Goal: Task Accomplishment & Management: Complete application form

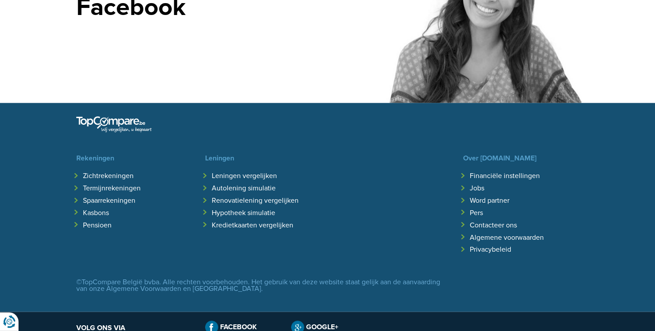
scroll to position [1911, 0]
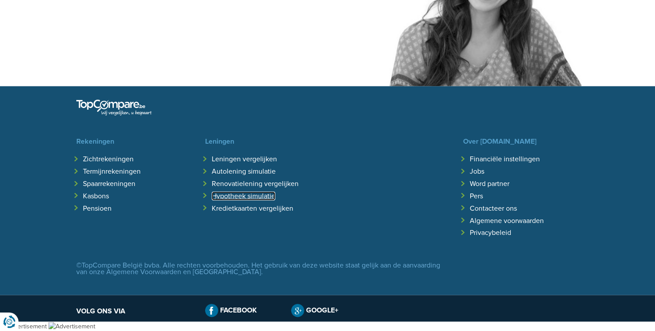
click at [269, 197] on link "Hypotheek simulatie" at bounding box center [244, 196] width 64 height 9
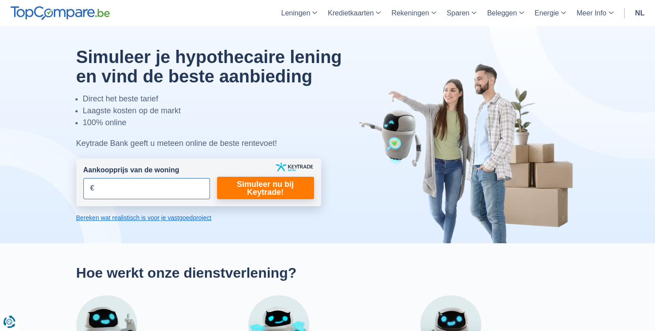
click at [140, 187] on input "Aankoopprijs van de woning" at bounding box center [146, 188] width 127 height 21
type input "400.000"
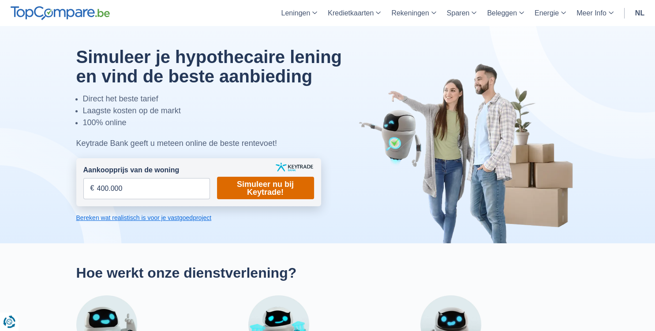
click at [255, 190] on link "Simuleer nu bij Keytrade!" at bounding box center [265, 188] width 97 height 23
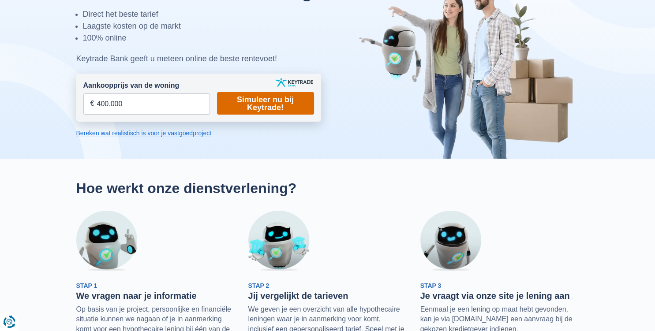
scroll to position [82, 0]
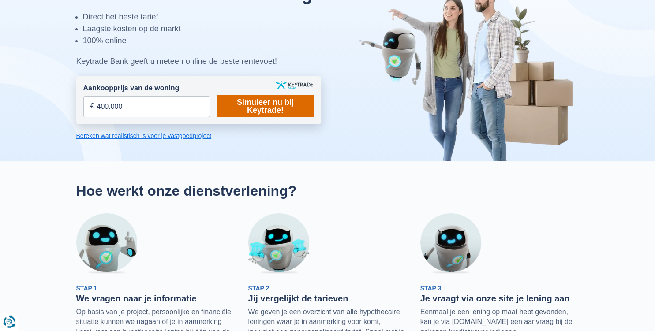
click at [285, 106] on link "Simuleer nu bij Keytrade!" at bounding box center [265, 106] width 97 height 23
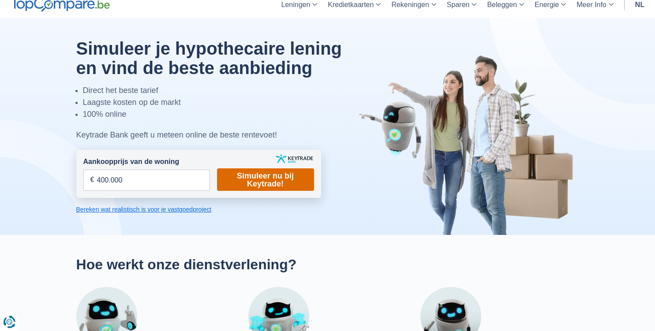
scroll to position [0, 0]
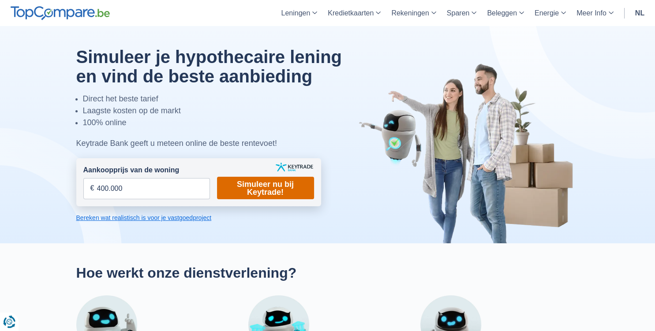
click at [273, 190] on link "Simuleer nu bij Keytrade!" at bounding box center [265, 188] width 97 height 23
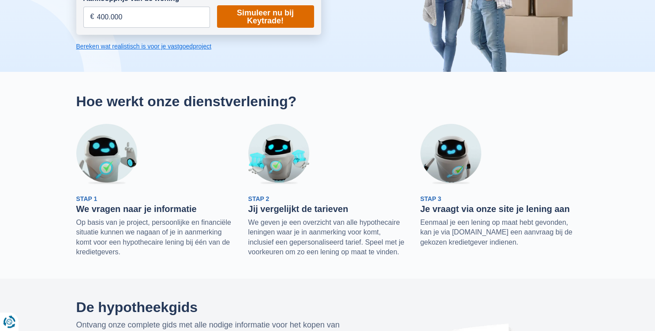
scroll to position [172, 0]
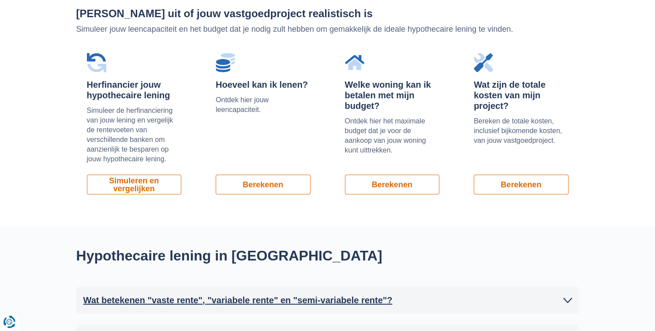
scroll to position [612, 0]
click at [267, 188] on link "Berekenen" at bounding box center [263, 184] width 95 height 20
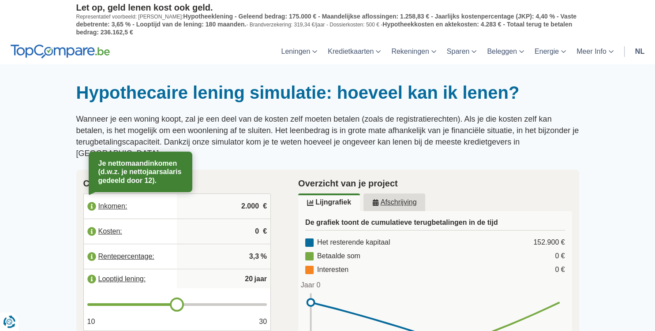
click at [124, 197] on label "Inkomen:" at bounding box center [131, 206] width 94 height 19
click at [242, 195] on input "2.000" at bounding box center [223, 207] width 86 height 24
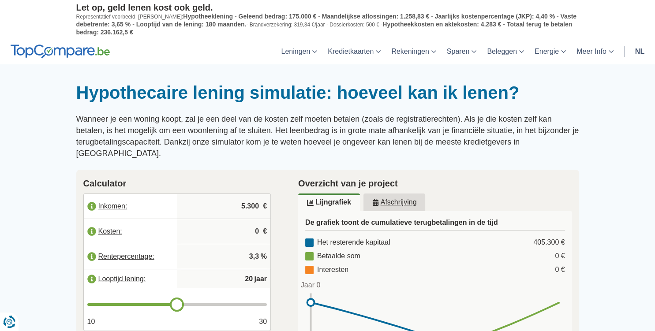
type input "5.300"
click at [112, 222] on label "Kosten:" at bounding box center [131, 231] width 94 height 19
click at [216, 250] on input "3,3" at bounding box center [223, 257] width 86 height 24
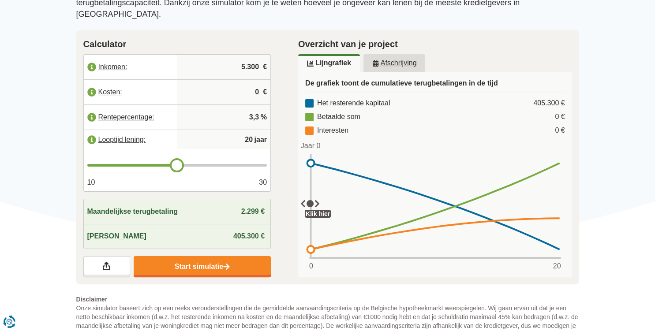
scroll to position [143, 0]
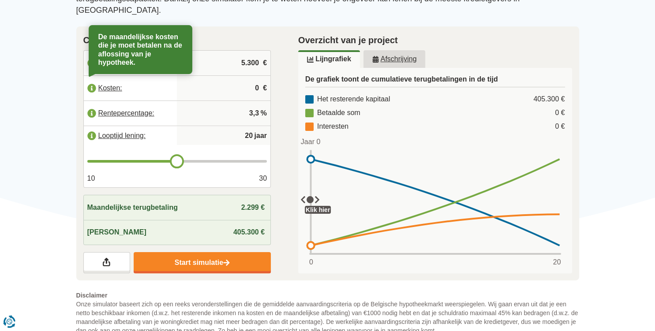
click at [92, 80] on label "Kosten:" at bounding box center [131, 88] width 94 height 19
click at [199, 76] on input "0" at bounding box center [223, 88] width 86 height 24
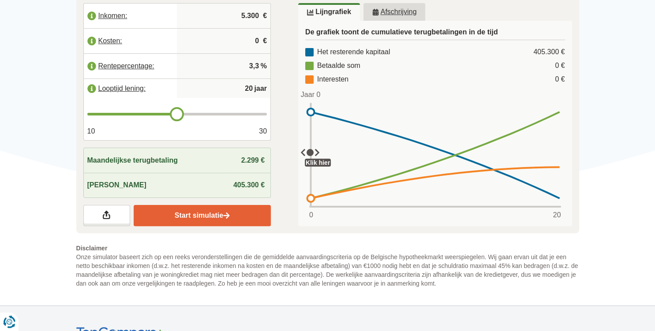
scroll to position [192, 0]
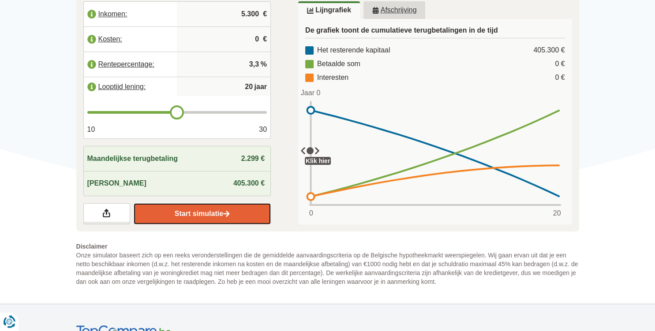
click at [209, 203] on link "Start simulatie" at bounding box center [202, 213] width 137 height 21
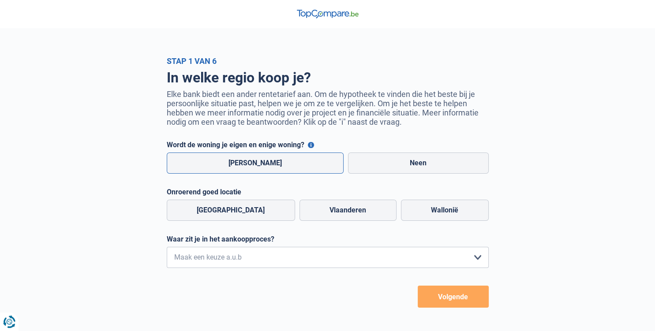
click at [281, 169] on label "[PERSON_NAME]" at bounding box center [255, 163] width 177 height 21
click at [281, 169] on input "[PERSON_NAME]" at bounding box center [255, 163] width 177 height 21
radio input "true"
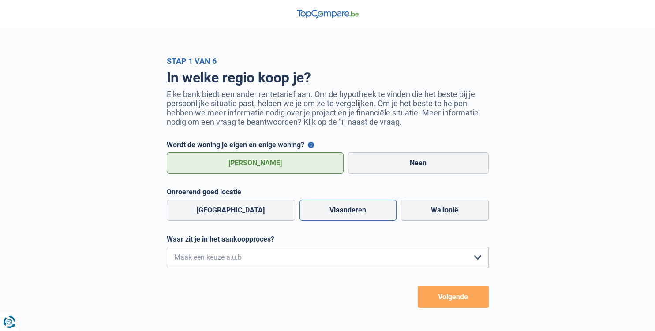
click at [333, 217] on label "Vlaanderen" at bounding box center [348, 210] width 97 height 21
click at [333, 217] on input "Vlaanderen" at bounding box center [348, 210] width 97 height 21
radio input "true"
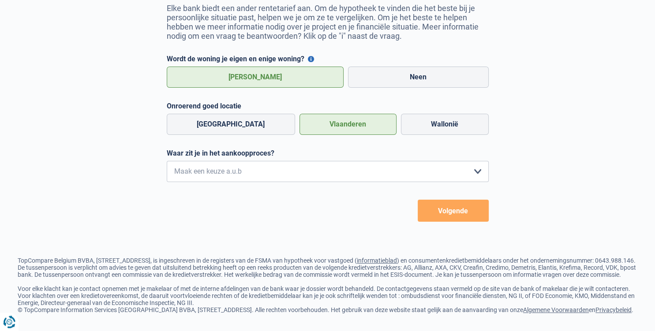
scroll to position [105, 0]
click at [167, 161] on select "Ik wil me uitsluitend informeren omdat ik op dit moment geen concrete plannen h…" at bounding box center [328, 171] width 322 height 21
select select "1a"
click option "Ik ben actief op zoek, maar heb nog geen woning gevonden" at bounding box center [0, 0] width 0 height 0
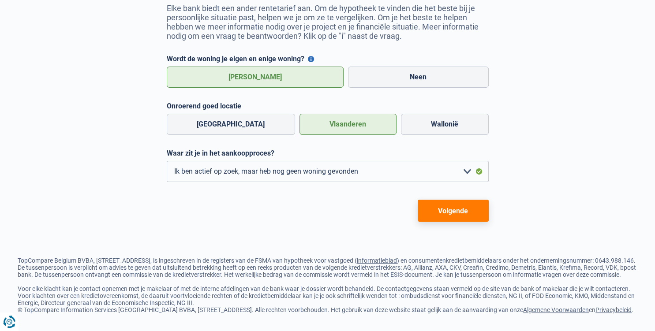
click at [441, 200] on button "Volgende" at bounding box center [453, 211] width 71 height 22
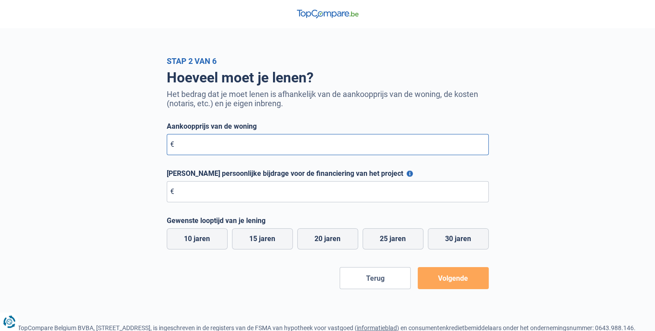
click at [233, 154] on input "Aankoopprijs van de woning" at bounding box center [328, 144] width 322 height 21
type input "400.000"
click at [220, 199] on input "[PERSON_NAME] persoonlijke bijdrage voor de financiering van het project" at bounding box center [328, 191] width 322 height 21
type input "0"
click at [385, 242] on label "25 jaren" at bounding box center [393, 239] width 61 height 21
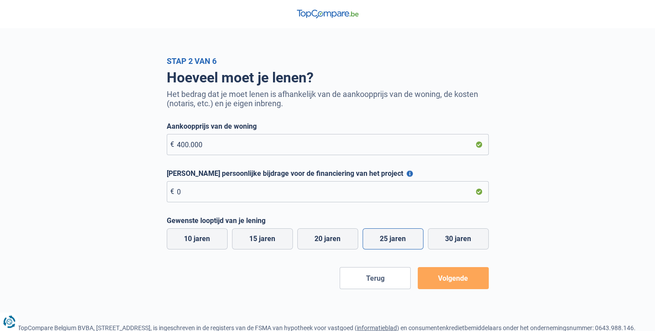
click at [385, 242] on input "25 jaren" at bounding box center [393, 239] width 61 height 21
radio input "true"
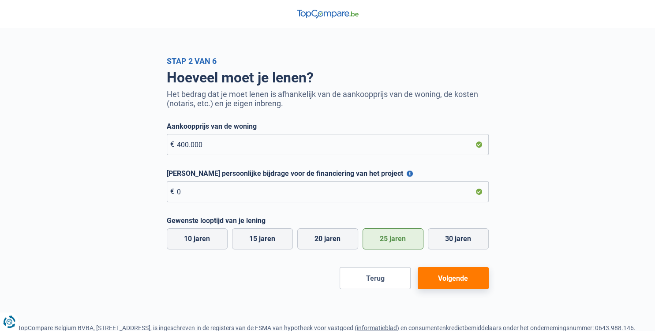
click at [385, 242] on label "25 jaren" at bounding box center [393, 239] width 61 height 21
click at [385, 242] on input "25 jaren" at bounding box center [393, 239] width 61 height 21
click at [449, 280] on button "Volgende" at bounding box center [453, 278] width 71 height 22
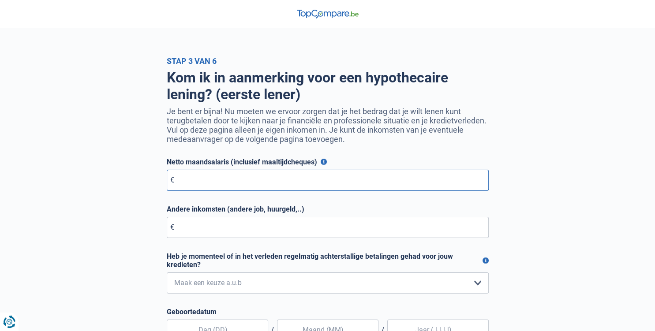
click at [243, 183] on input "Netto maandsalaris (inclusief maaltijdcheques)" at bounding box center [328, 180] width 322 height 21
type input "5.300"
click at [236, 237] on input "Andere inkomsten (andere job, huurgeld,..)" at bounding box center [328, 227] width 322 height 21
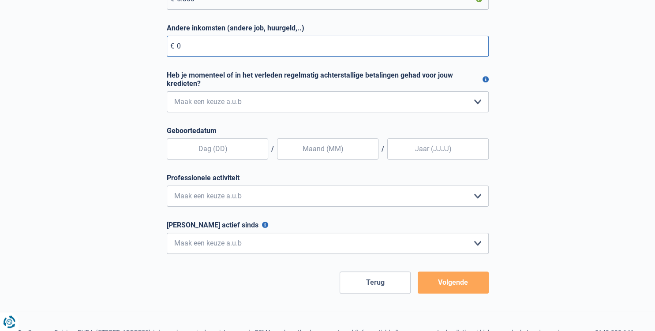
scroll to position [181, 0]
type input "0"
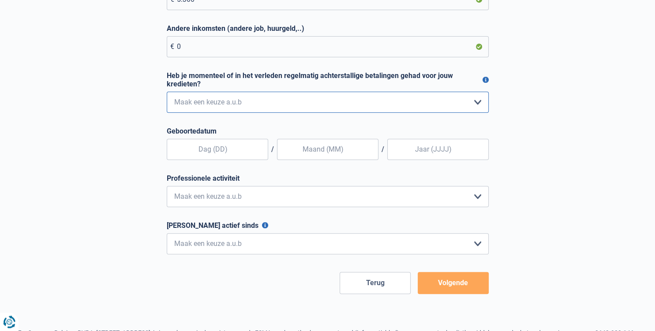
click at [167, 92] on select "Nee, nooit Ja, maar ik heb deze minder dan een jaar geleden afbetaald Ja, maar …" at bounding box center [328, 102] width 322 height 21
select select "0"
click option "Nee, nooit" at bounding box center [0, 0] width 0 height 0
click at [229, 157] on input "text" at bounding box center [217, 149] width 101 height 21
type input "26"
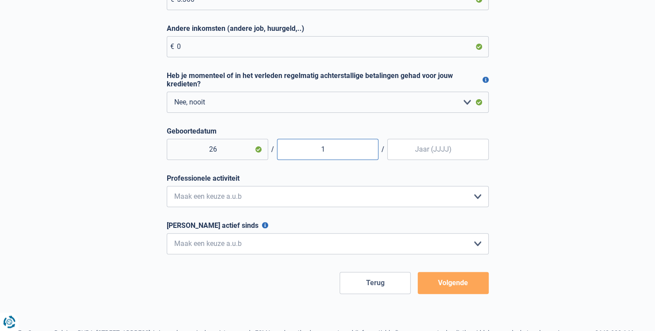
type input "11"
type input "1966"
click at [167, 186] on select "Bediende Arbeider Ambtenaar Zelfstandige Bedrijfsleider Gepensioneerde Vrij ber…" at bounding box center [328, 196] width 322 height 21
select select "worker"
click option "Arbeider" at bounding box center [0, 0] width 0 height 0
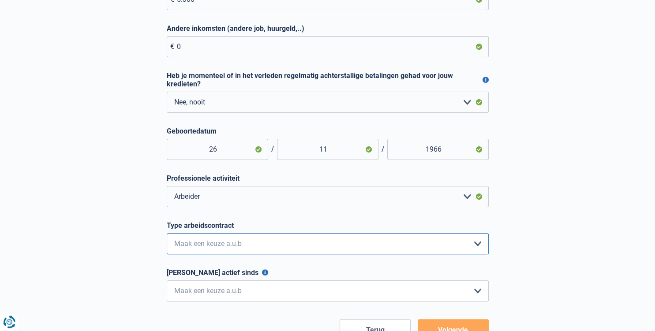
click at [167, 233] on select "Interimcontract Arbeidsovereenkomst van onbepaalde duur Arbeidsovereenkomst van…" at bounding box center [328, 243] width 322 height 21
select select "permanent"
click option "Arbeidsovereenkomst van onbepaalde duur" at bounding box center [0, 0] width 0 height 0
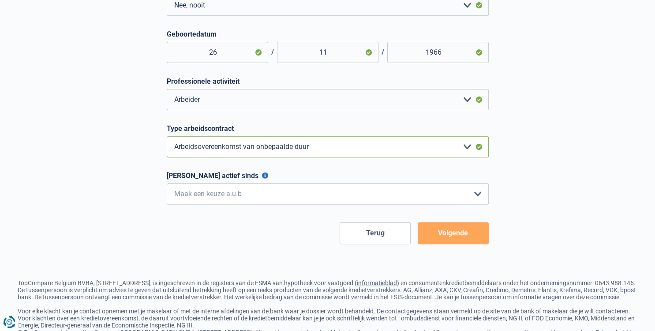
scroll to position [278, 0]
click at [167, 183] on select "< 6 maanden 6 - 12 maanden 12 - 24 maanden 24 - 36 maanden > 36 maanden Maak ee…" at bounding box center [328, 193] width 322 height 21
select select "more36"
click option "> 36 maanden" at bounding box center [0, 0] width 0 height 0
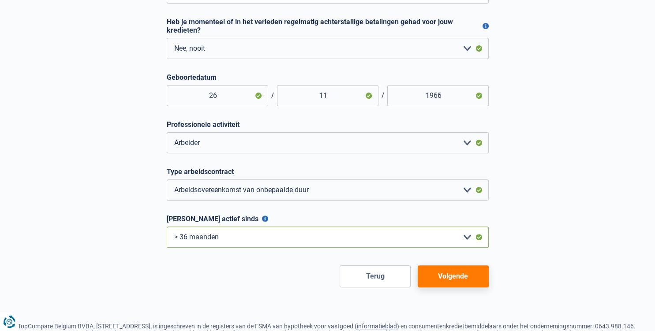
scroll to position [231, 0]
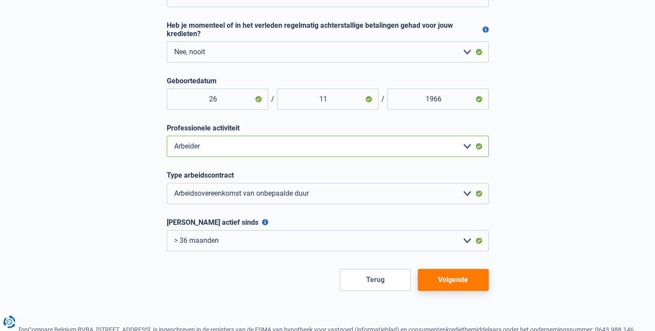
click at [167, 136] on select "Bediende Arbeider Ambtenaar Zelfstandige Bedrijfsleider Gepensioneerde Vrij ber…" at bounding box center [328, 146] width 322 height 21
click at [298, 146] on select "Bediende Arbeider Ambtenaar Zelfstandige Bedrijfsleider Gepensioneerde Vrij ber…" at bounding box center [328, 146] width 322 height 21
click at [456, 285] on button "Volgende" at bounding box center [453, 280] width 71 height 22
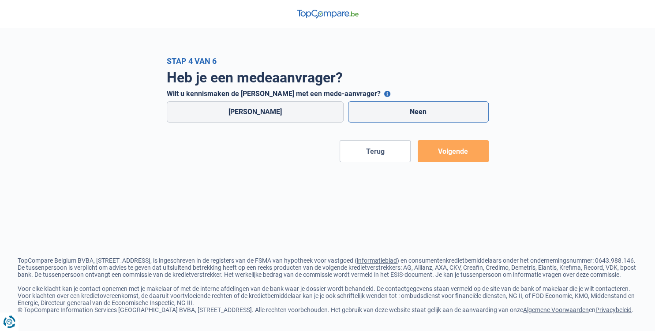
click at [398, 117] on label "Neen" at bounding box center [418, 111] width 141 height 21
click at [398, 117] on input "Neen" at bounding box center [418, 111] width 141 height 21
radio input "true"
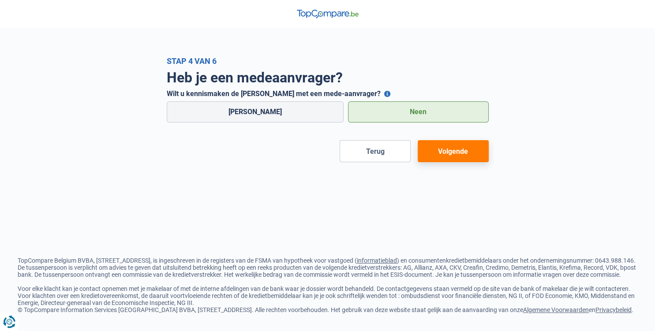
click at [451, 152] on button "Volgende" at bounding box center [453, 151] width 71 height 22
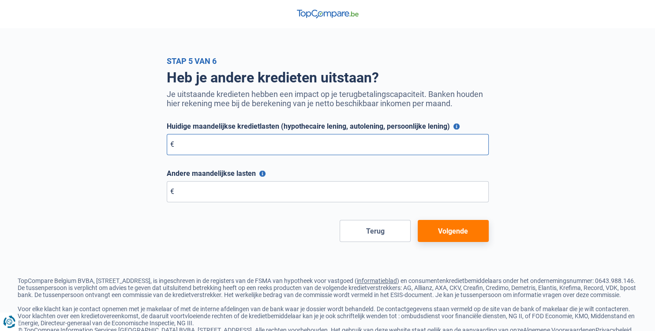
click at [262, 147] on input "Huidige maandelijkse kredietlasten (hypothecaire lening, autolening, persoonlij…" at bounding box center [328, 144] width 322 height 21
type input "0"
click at [219, 199] on input "Andere maandelijkse lasten" at bounding box center [328, 191] width 322 height 21
type input "0"
click at [452, 230] on button "Volgende" at bounding box center [453, 231] width 71 height 22
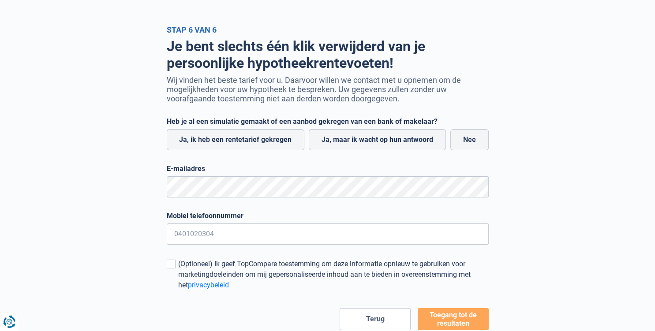
scroll to position [31, 0]
click at [409, 135] on label "Ja, maar ik wacht op hun antwoord" at bounding box center [377, 140] width 137 height 21
click at [409, 135] on input "Ja, maar ik wacht op hun antwoord" at bounding box center [377, 140] width 137 height 21
radio input "true"
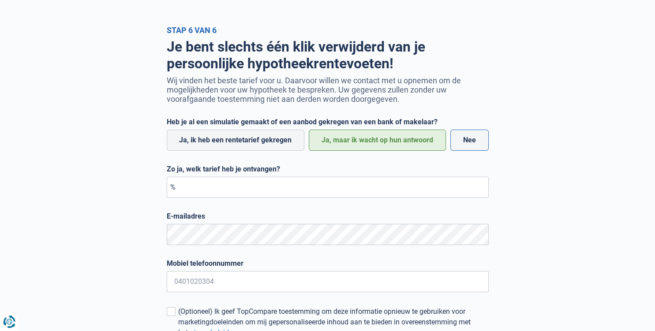
click at [478, 145] on label "Nee" at bounding box center [470, 140] width 38 height 21
click at [478, 145] on input "Nee" at bounding box center [470, 140] width 38 height 21
radio input "true"
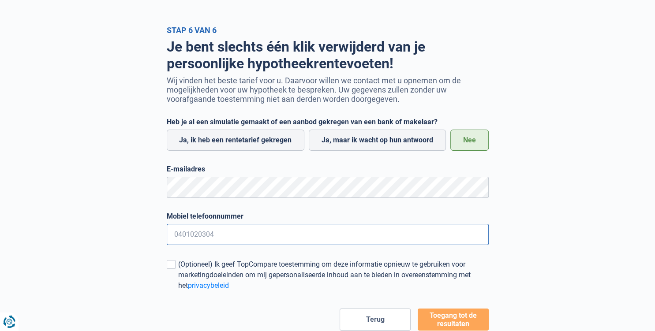
click at [186, 236] on input "Mobiel telefoonnummer" at bounding box center [328, 234] width 322 height 21
click at [288, 242] on input "023754356" at bounding box center [328, 234] width 322 height 21
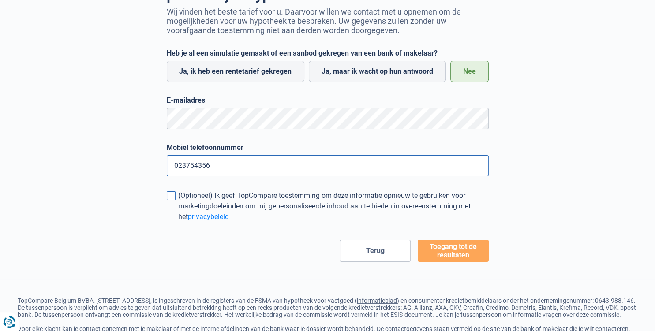
scroll to position [100, 0]
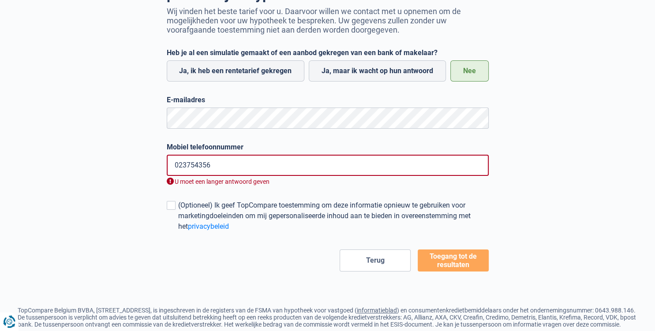
click at [452, 248] on form "Heb je al een simulatie gemaakt of een aanbod gekregen van een bank of makelaar…" at bounding box center [328, 160] width 322 height 223
click at [228, 165] on input "023754356" at bounding box center [328, 165] width 322 height 21
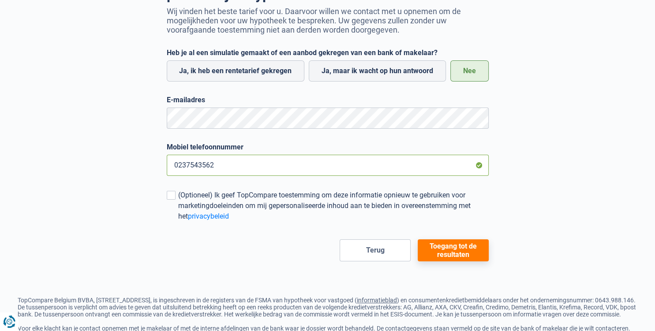
type input "0237543562"
click at [444, 251] on button "Toegang tot de resultaten" at bounding box center [453, 251] width 71 height 22
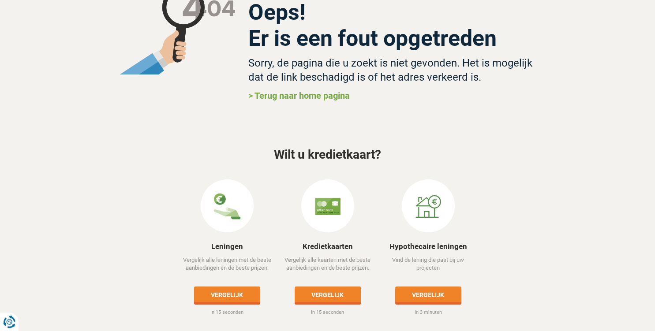
scroll to position [79, 0]
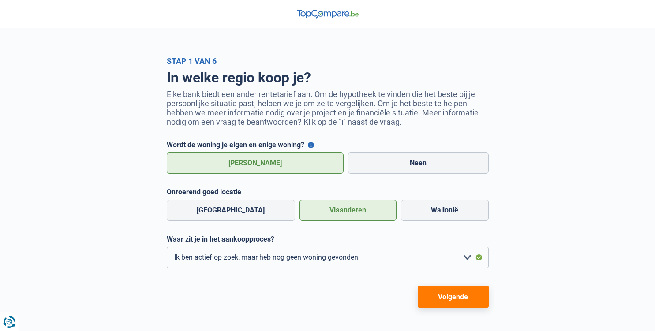
select select "1a"
